Goal: Find specific page/section: Find specific page/section

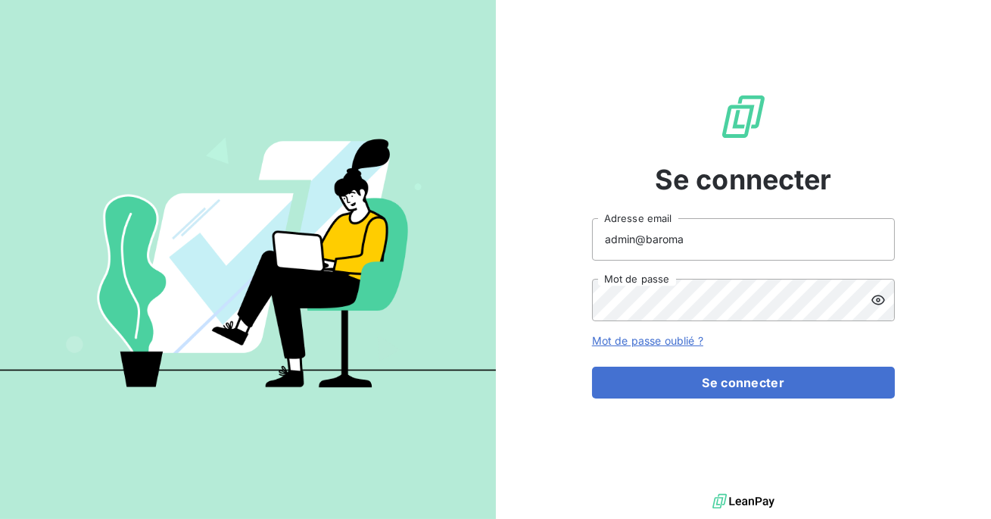
type input "admin@baromatic"
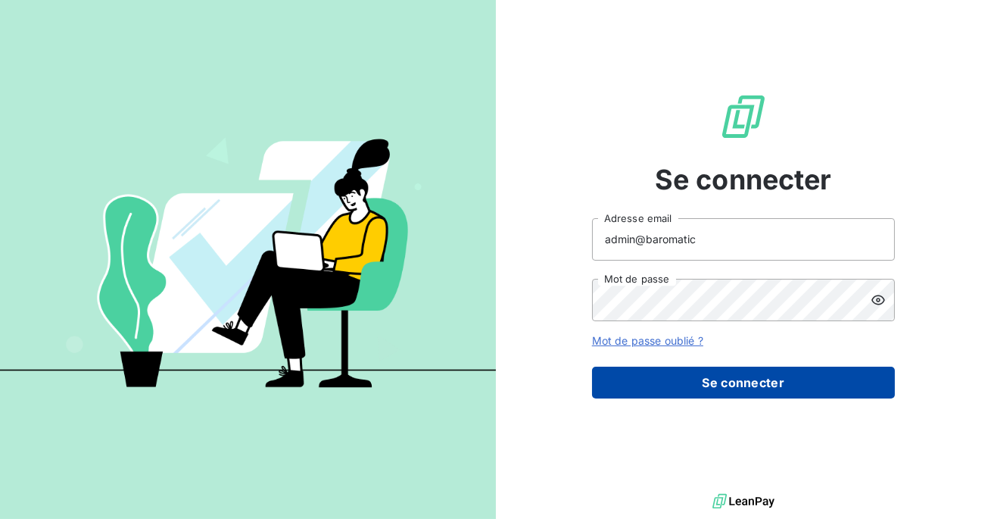
click at [709, 383] on button "Se connecter" at bounding box center [743, 382] width 303 height 32
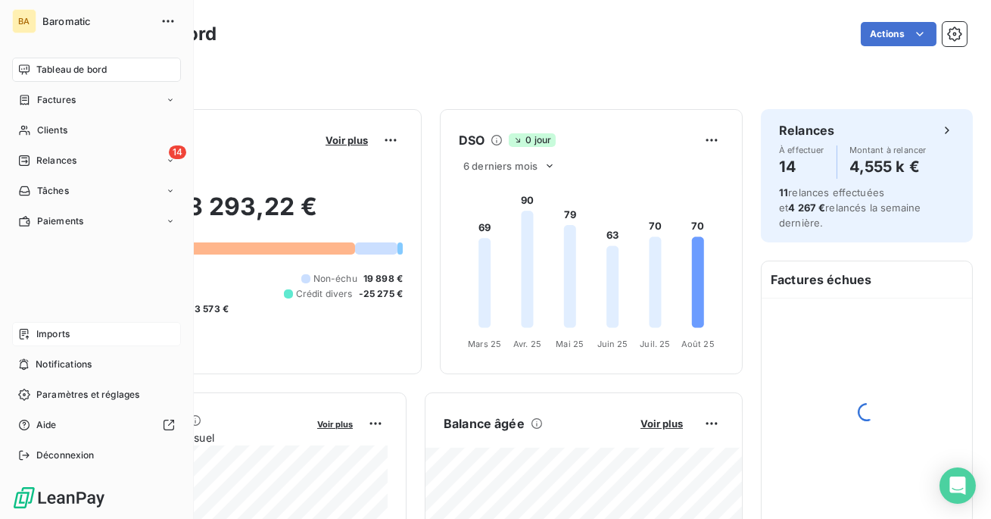
click at [59, 335] on span "Imports" at bounding box center [52, 334] width 33 height 14
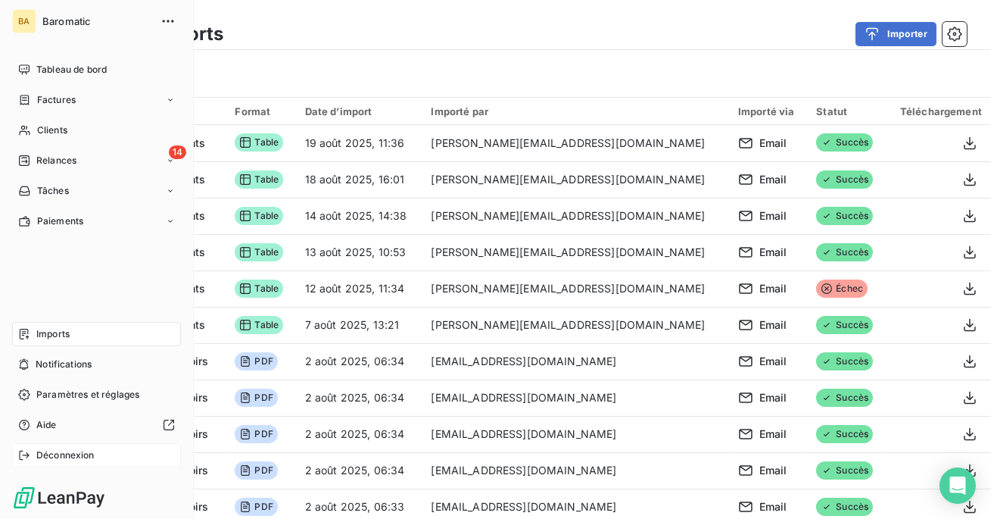
click at [42, 449] on span "Déconnexion" at bounding box center [65, 455] width 58 height 14
